Goal: Information Seeking & Learning: Learn about a topic

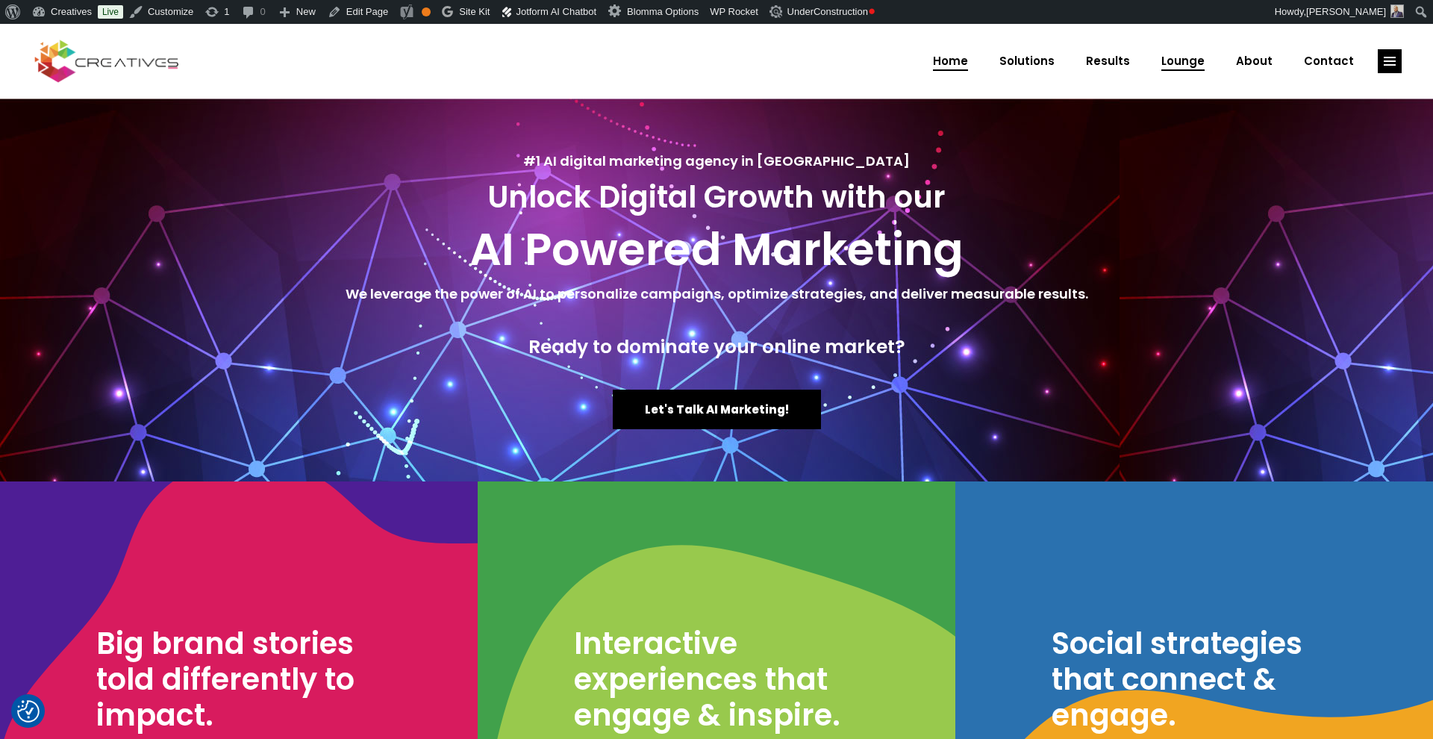
click at [1200, 64] on span "Lounge" at bounding box center [1182, 61] width 43 height 39
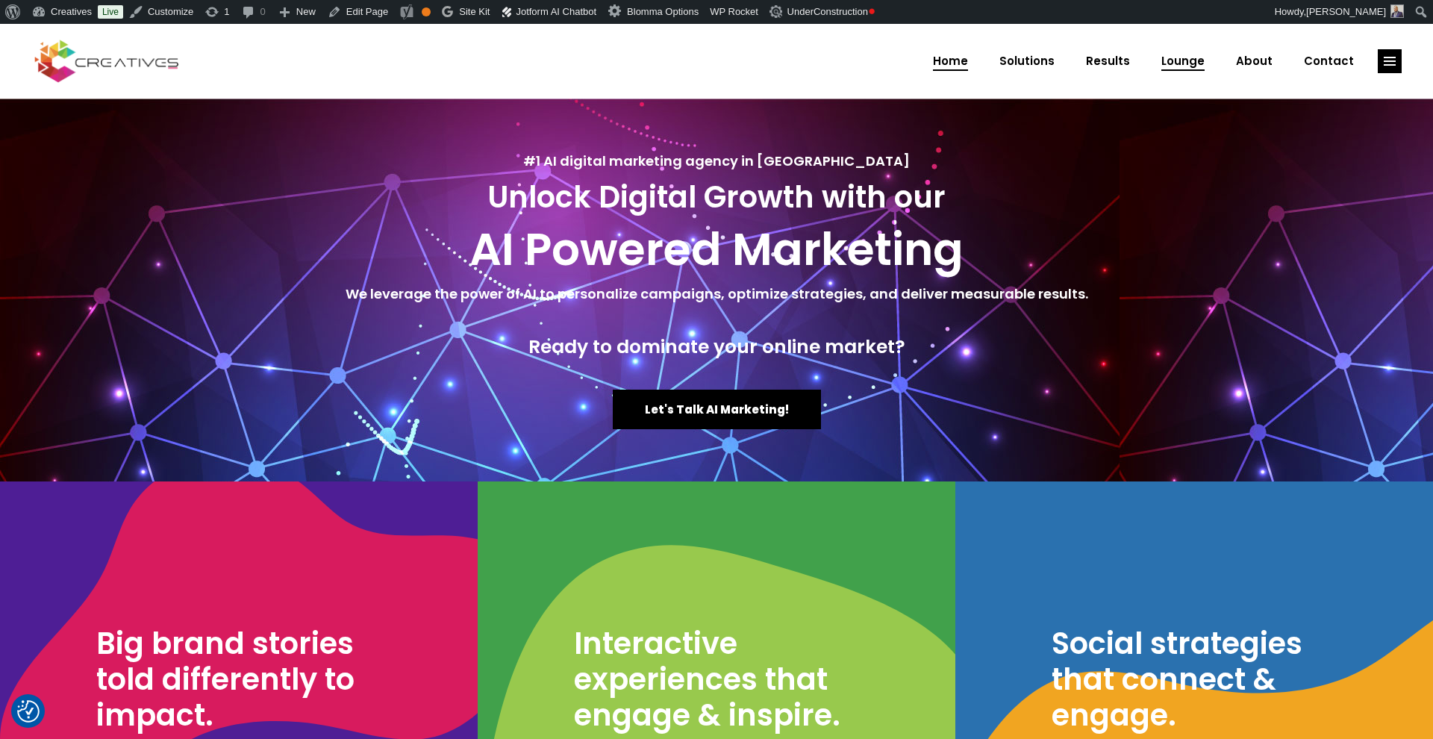
click at [1193, 65] on span "Lounge" at bounding box center [1182, 61] width 43 height 39
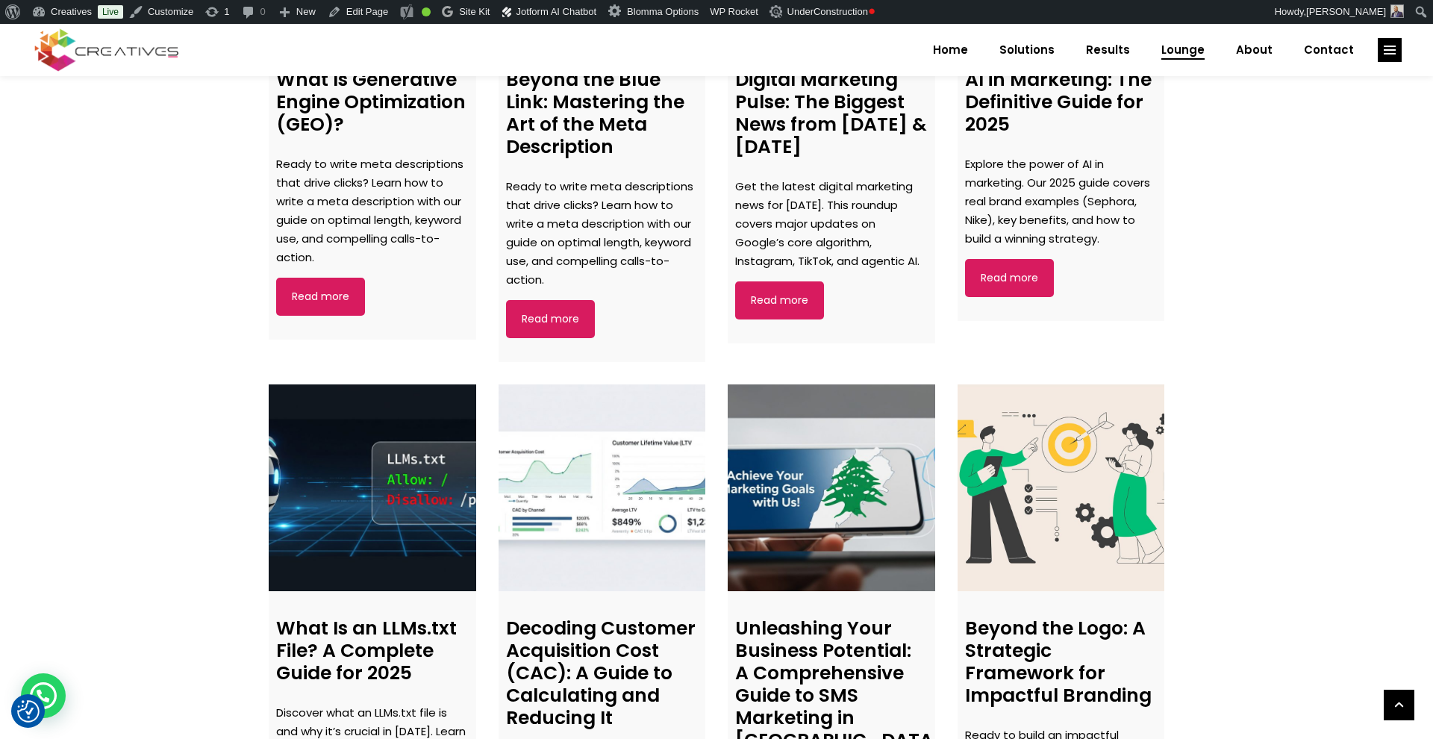
scroll to position [1461, 0]
